Goal: Task Accomplishment & Management: Use online tool/utility

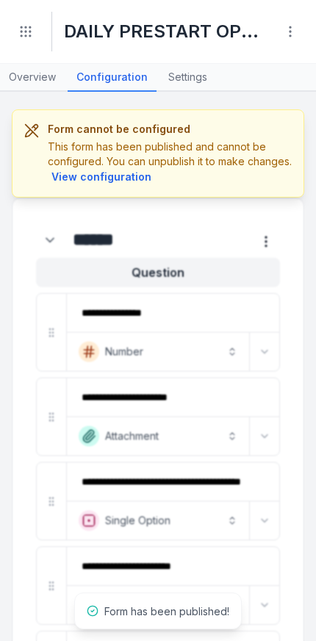
scroll to position [1352, 0]
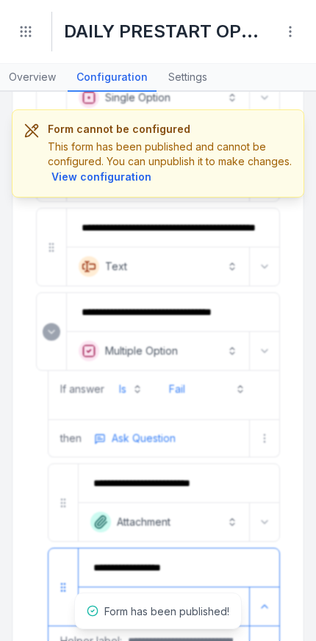
click at [32, 37] on icon "Toggle navigation" at bounding box center [25, 31] width 15 height 15
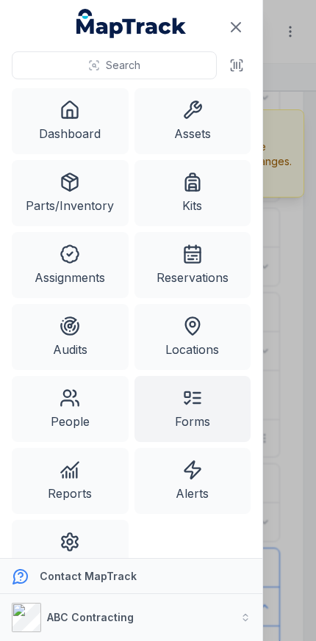
click at [208, 133] on link "Assets" at bounding box center [192, 121] width 117 height 66
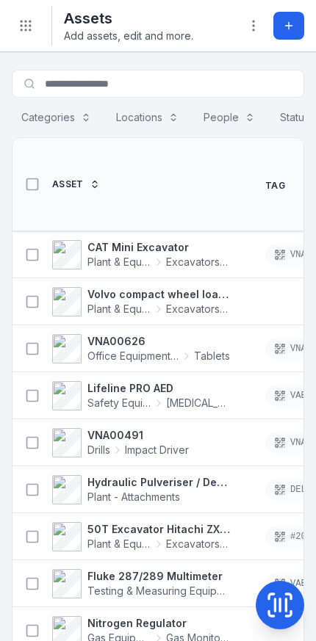
click at [170, 240] on strong "CAT Mini Excavator" at bounding box center [158, 247] width 142 height 15
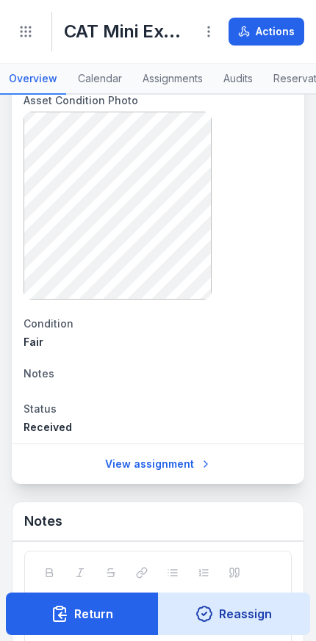
click at [19, 33] on icon "Toggle navigation" at bounding box center [25, 31] width 15 height 15
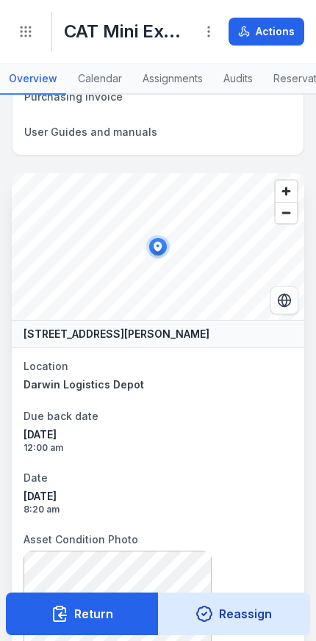
click at [24, 38] on icon "Toggle navigation" at bounding box center [25, 31] width 15 height 15
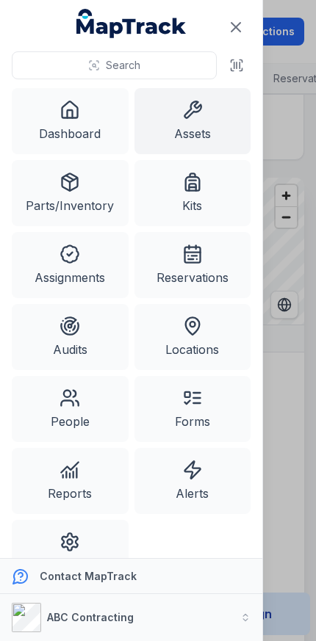
scroll to position [719, 0]
click at [212, 129] on link "Assets" at bounding box center [192, 121] width 117 height 66
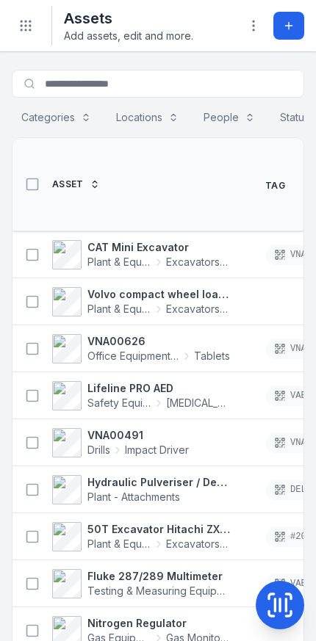
click at [159, 287] on strong "Volvo compact wheel loader" at bounding box center [158, 294] width 142 height 15
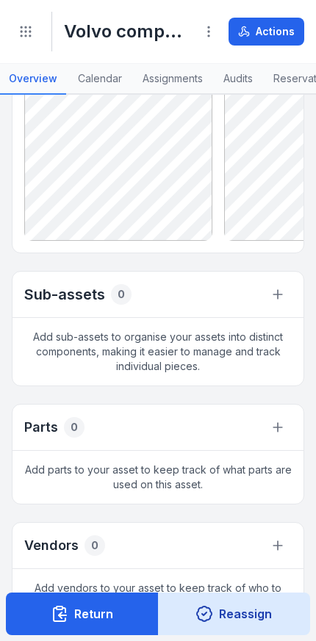
scroll to position [2227, 0]
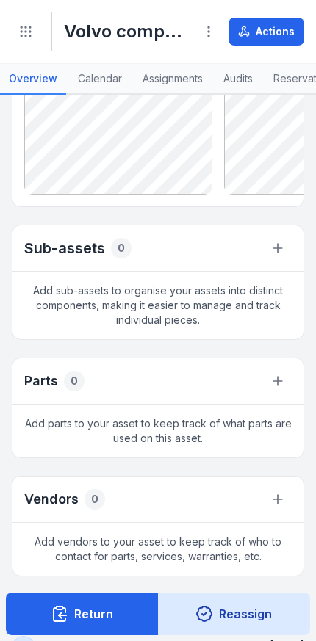
click at [279, 256] on icon at bounding box center [277, 248] width 15 height 15
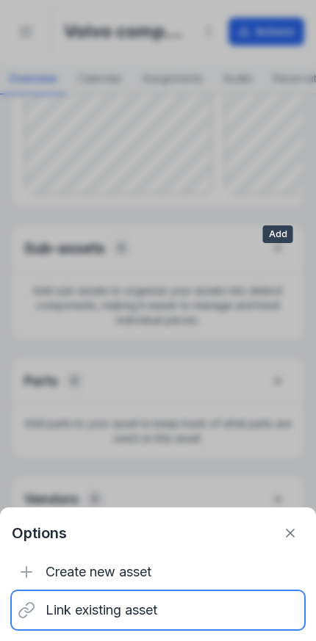
click at [162, 608] on div "Link existing asset" at bounding box center [158, 610] width 292 height 38
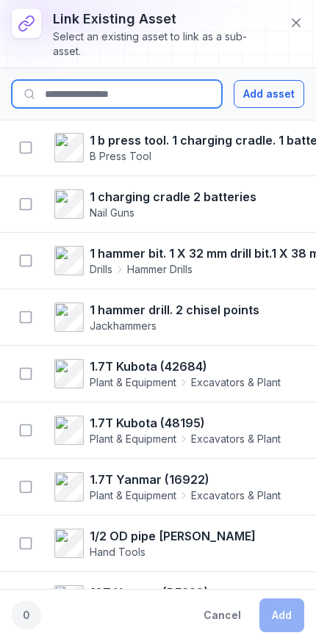
click at [195, 103] on input at bounding box center [117, 94] width 210 height 28
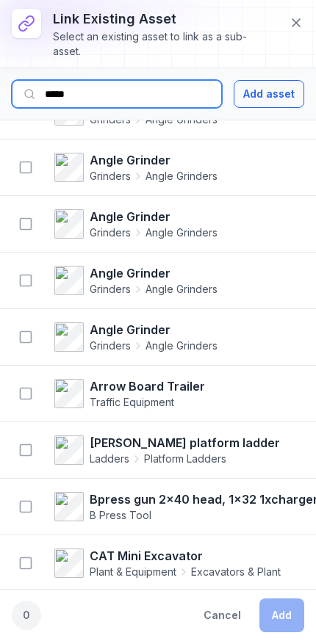
scroll to position [999, 0]
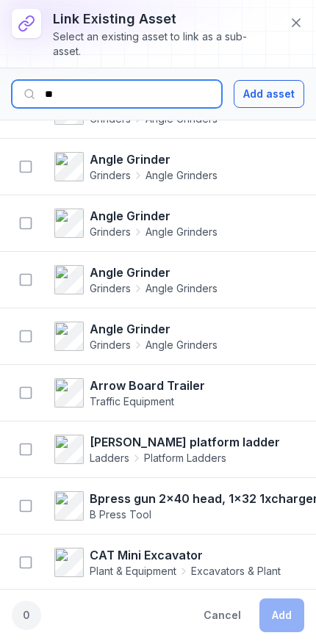
type input "*"
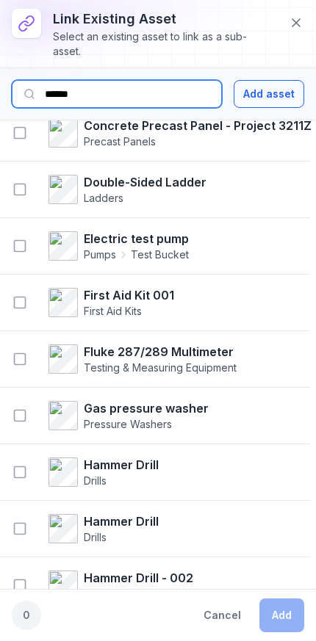
scroll to position [748, 6]
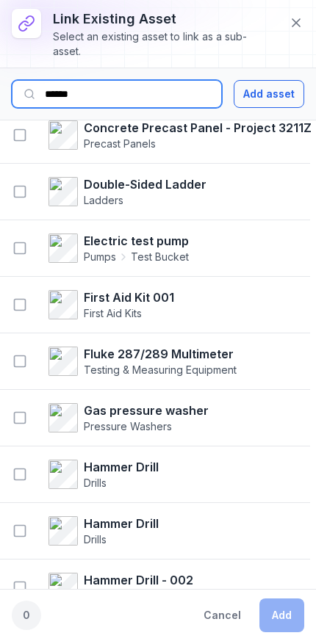
type input "******"
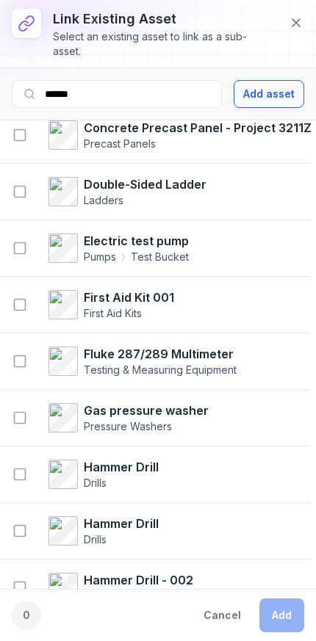
click at [127, 310] on span "First Aid Kits" at bounding box center [113, 313] width 58 height 12
click at [20, 306] on icon "button" at bounding box center [19, 304] width 15 height 15
click at [282, 613] on button "Add" at bounding box center [281, 616] width 45 height 34
